Goal: Entertainment & Leisure: Consume media (video, audio)

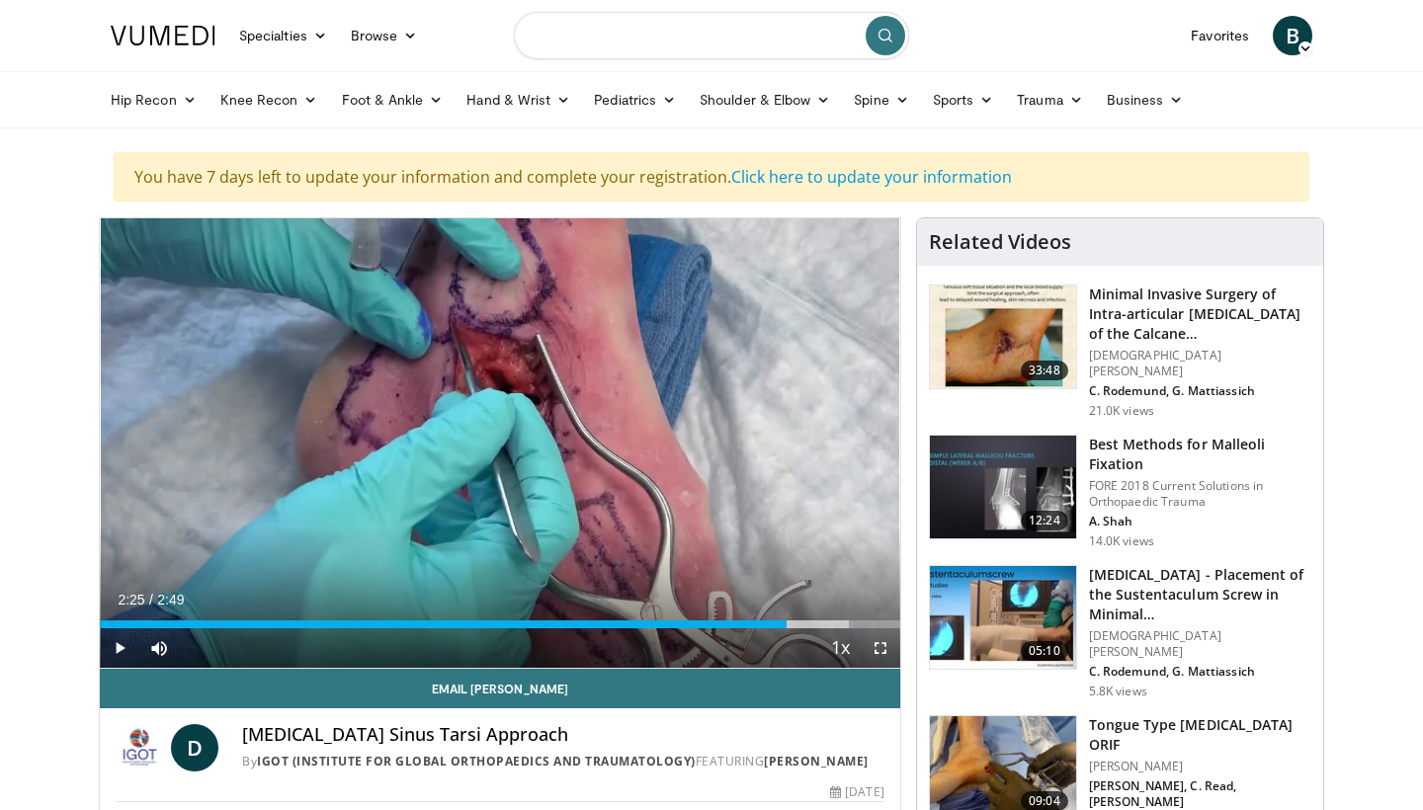
click at [585, 33] on input "Search topics, interventions" at bounding box center [711, 35] width 395 height 47
type input "**********"
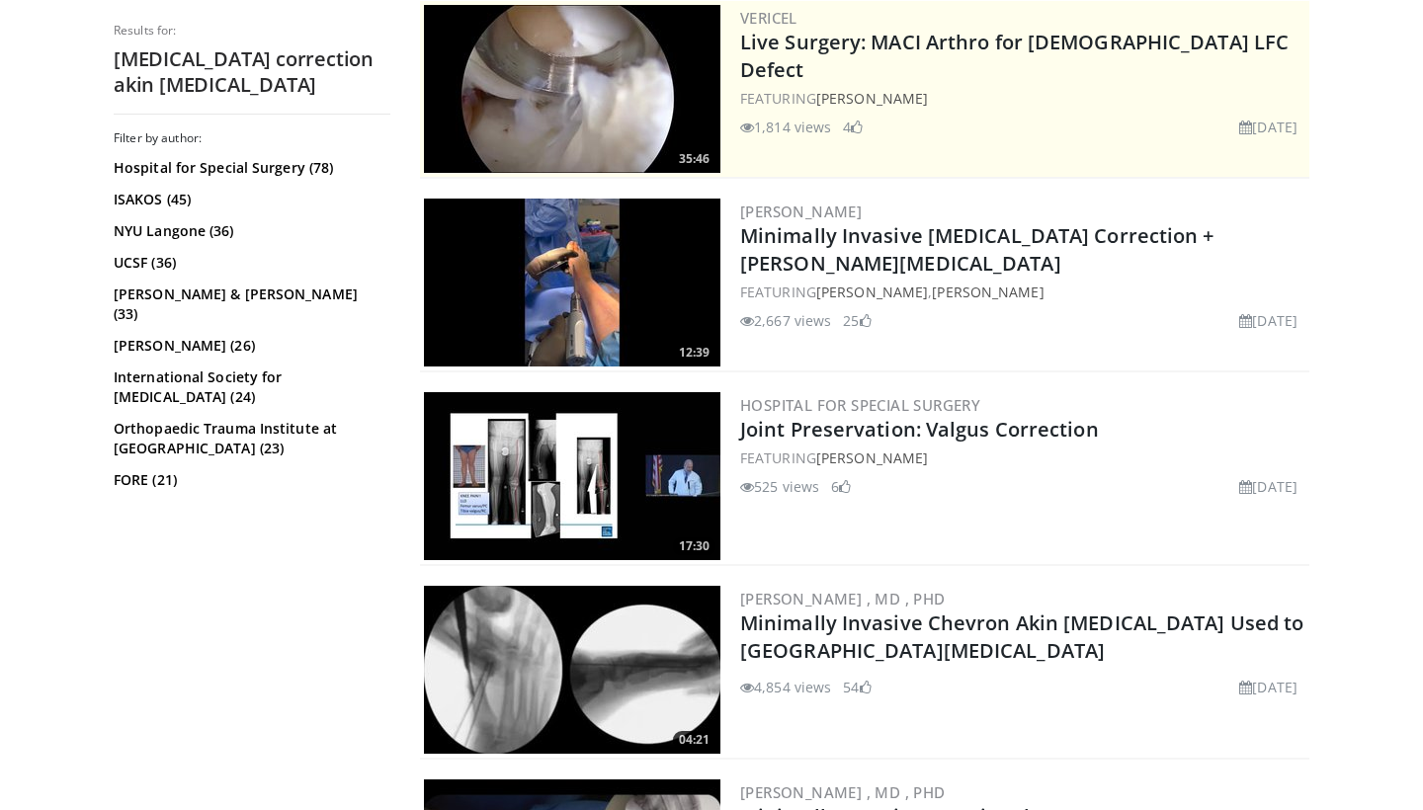
scroll to position [578, 0]
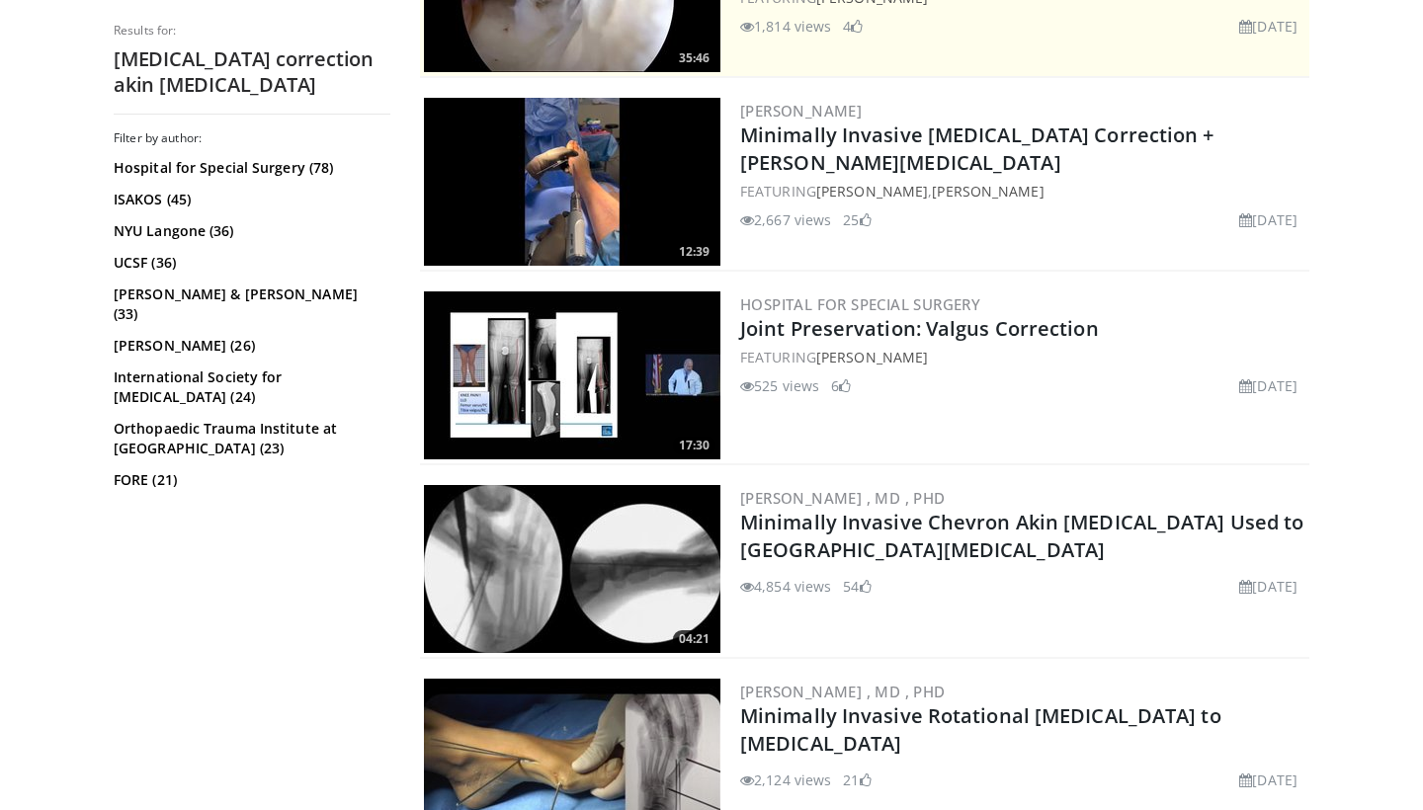
click at [556, 179] on img at bounding box center [572, 182] width 297 height 168
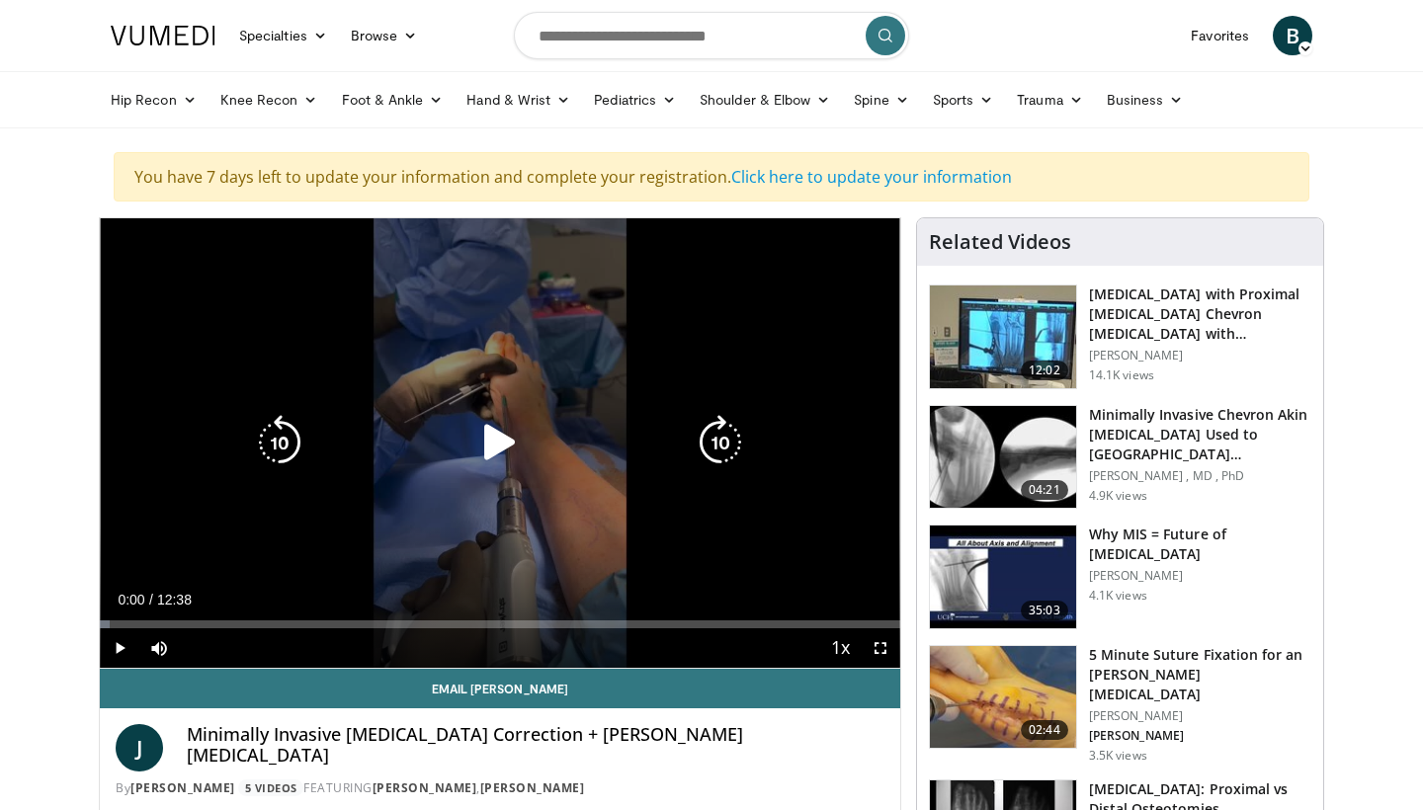
click at [534, 361] on div "10 seconds Tap to unmute" at bounding box center [500, 443] width 801 height 450
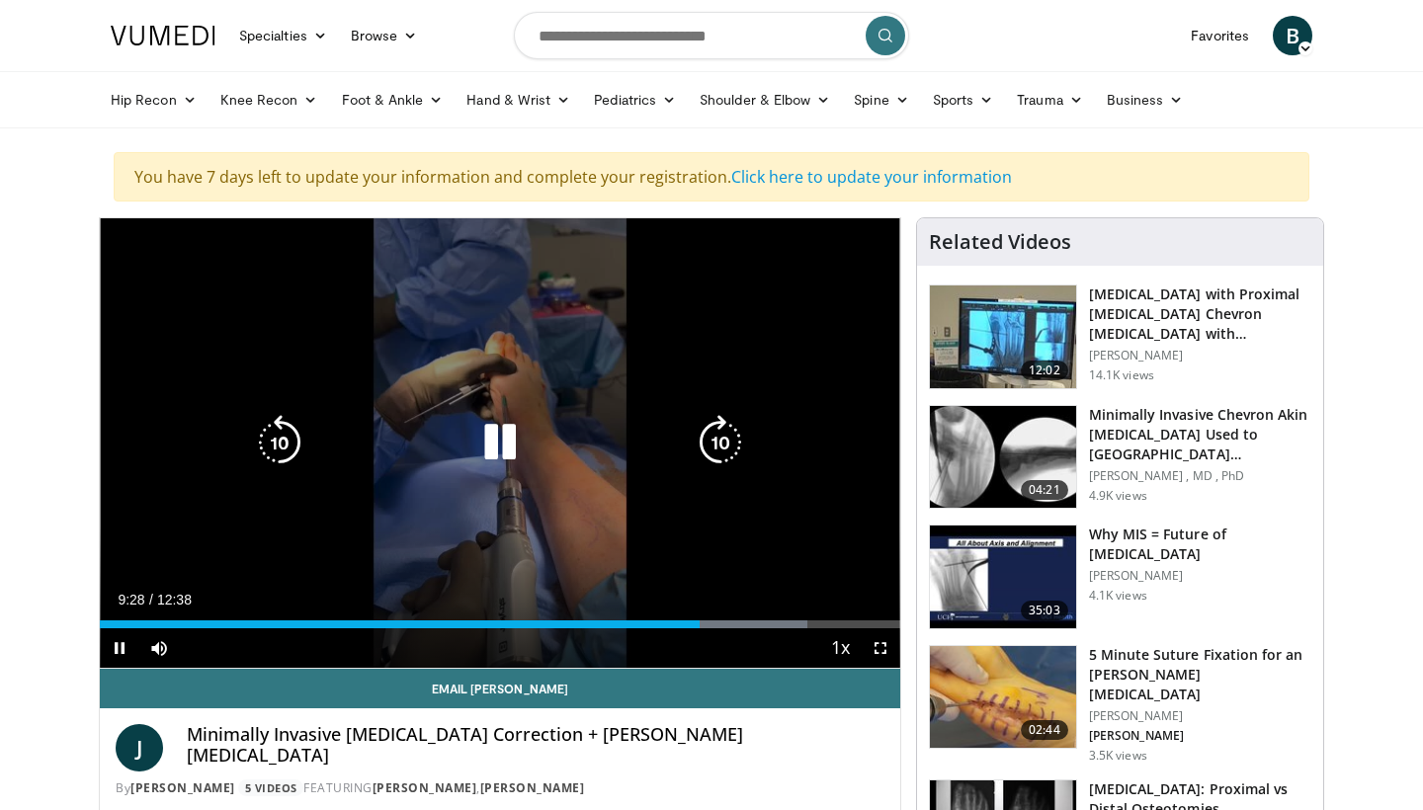
click at [514, 432] on icon "Video Player" at bounding box center [499, 442] width 55 height 55
